Goal: Task Accomplishment & Management: Manage account settings

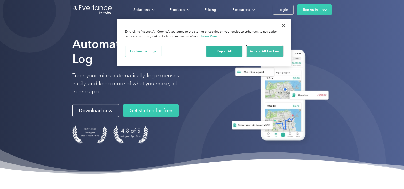
click at [269, 49] on button "Accept All Cookies" at bounding box center [265, 51] width 36 height 11
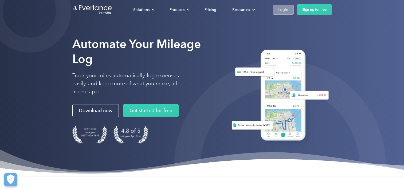
click at [290, 6] on link "Login" at bounding box center [283, 10] width 21 height 10
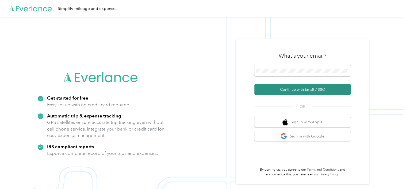
click at [286, 92] on button "Continue with Email / SSO" at bounding box center [302, 89] width 96 height 11
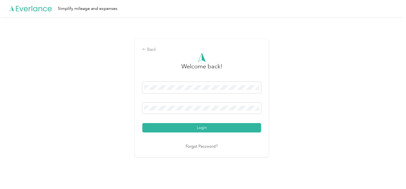
click at [212, 120] on div "Login" at bounding box center [201, 107] width 119 height 51
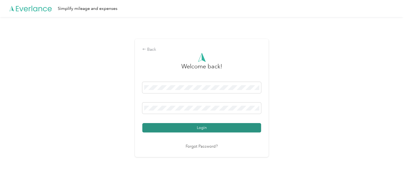
click at [214, 123] on button "Login" at bounding box center [201, 127] width 119 height 9
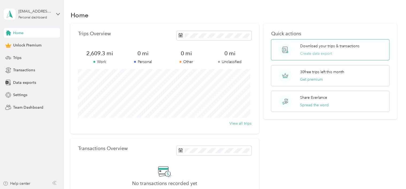
click at [309, 54] on button "Create data export" at bounding box center [316, 54] width 32 height 6
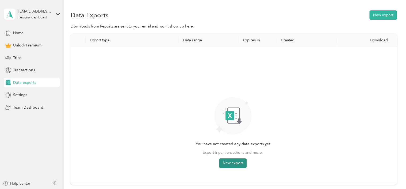
click at [233, 162] on button "New export" at bounding box center [233, 163] width 28 height 10
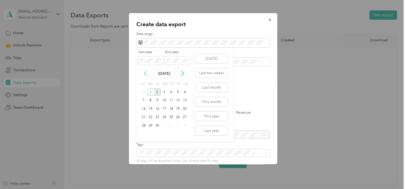
click at [146, 72] on icon at bounding box center [145, 73] width 5 height 5
click at [156, 99] on div "5" at bounding box center [157, 100] width 7 height 7
click at [183, 74] on icon at bounding box center [182, 73] width 5 height 5
click at [157, 91] on div "2" at bounding box center [157, 92] width 7 height 7
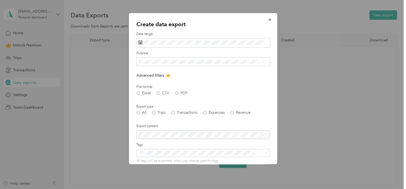
click at [150, 82] on div "Work" at bounding box center [201, 81] width 122 height 6
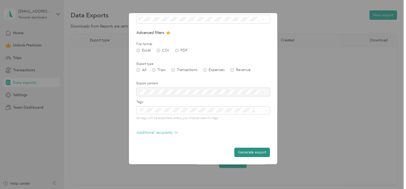
click at [256, 153] on button "Generate export" at bounding box center [252, 152] width 36 height 9
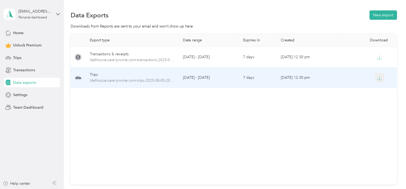
click at [378, 79] on icon "button" at bounding box center [379, 77] width 2 height 3
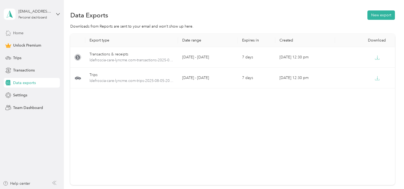
click at [16, 33] on span "Home" at bounding box center [18, 33] width 10 height 6
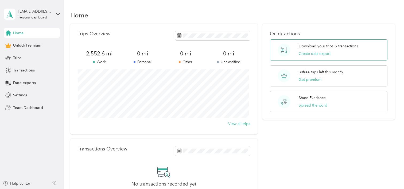
click at [305, 49] on div "Download your trips & transactions Create data export" at bounding box center [328, 49] width 59 height 13
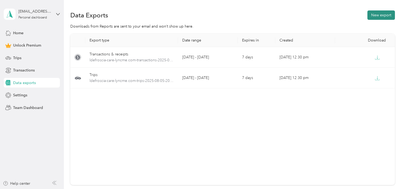
click at [368, 15] on button "New export" at bounding box center [382, 14] width 28 height 9
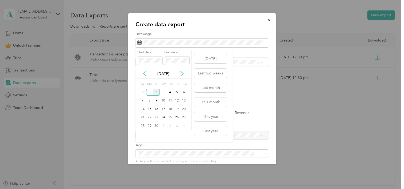
click at [144, 72] on icon at bounding box center [144, 73] width 5 height 5
click at [155, 100] on div "5" at bounding box center [156, 100] width 7 height 7
click at [184, 74] on icon at bounding box center [181, 73] width 5 height 5
click at [156, 93] on div "2" at bounding box center [156, 92] width 7 height 7
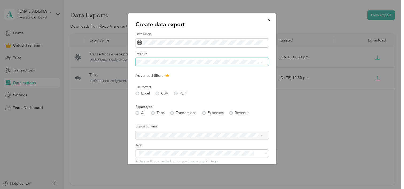
click at [169, 58] on span at bounding box center [202, 62] width 133 height 9
click at [168, 65] on span at bounding box center [202, 62] width 133 height 9
click at [156, 82] on li "Work" at bounding box center [200, 79] width 129 height 9
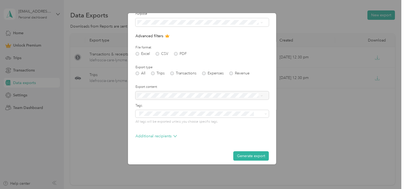
scroll to position [43, 0]
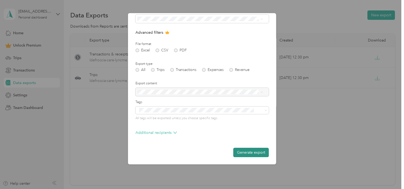
click at [250, 150] on button "Generate export" at bounding box center [251, 152] width 36 height 9
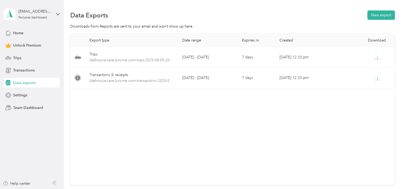
drag, startPoint x: 377, startPoint y: 57, endPoint x: 339, endPoint y: 129, distance: 81.2
click at [339, 129] on div "Export type Date range Expires in Created Download Trips ldefroscia-care-lyncme…" at bounding box center [232, 109] width 324 height 151
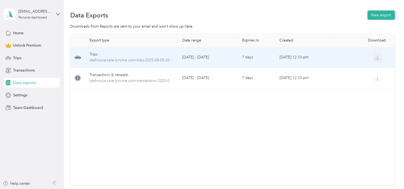
click at [375, 55] on icon "button" at bounding box center [377, 57] width 5 height 5
